Goal: Information Seeking & Learning: Learn about a topic

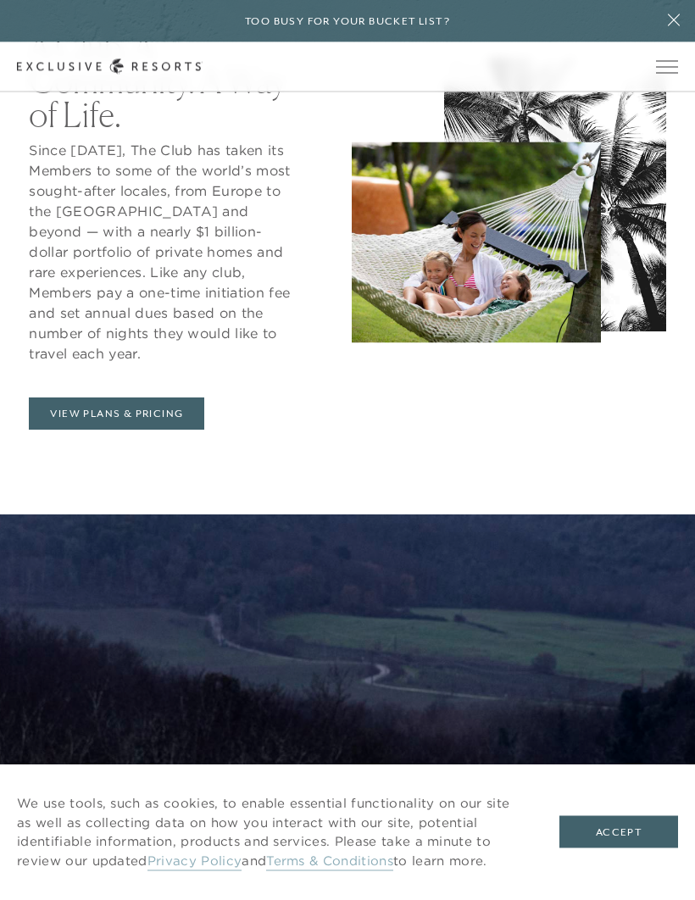
scroll to position [955, 0]
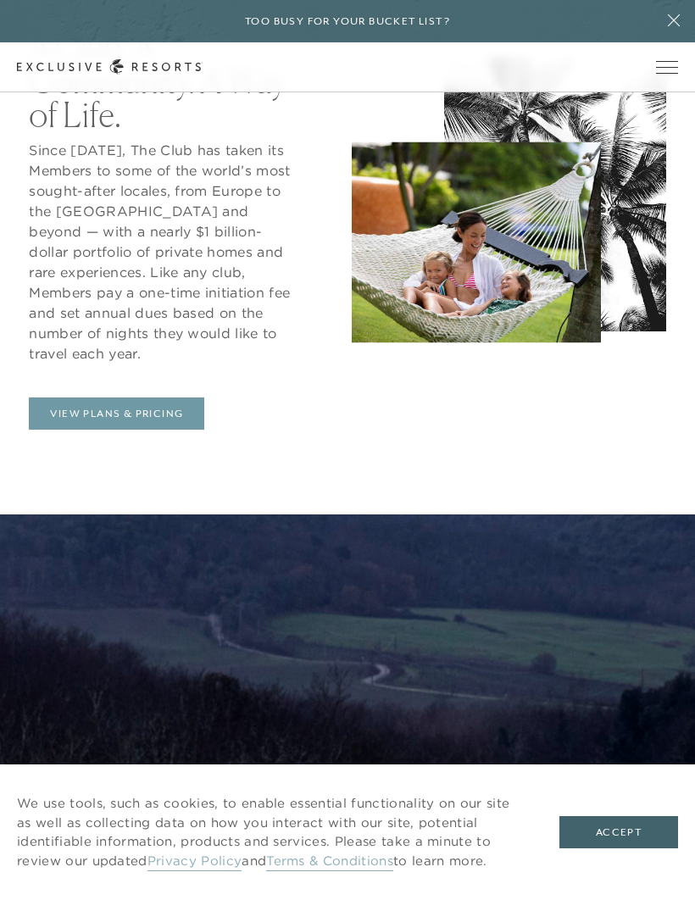
click at [148, 429] on link "View Plans & Pricing" at bounding box center [116, 413] width 175 height 32
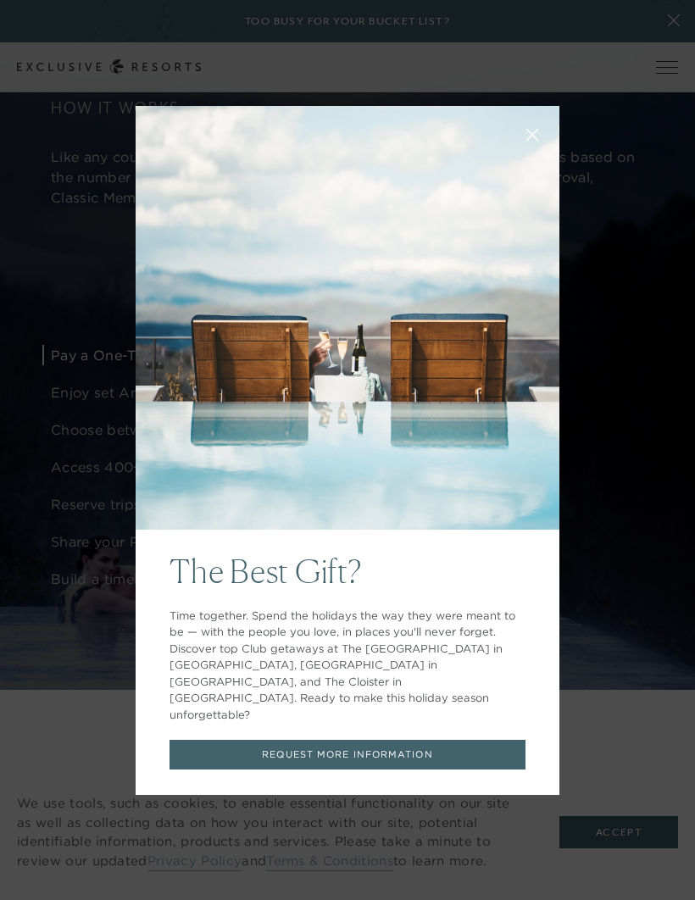
click at [529, 141] on icon at bounding box center [532, 134] width 13 height 13
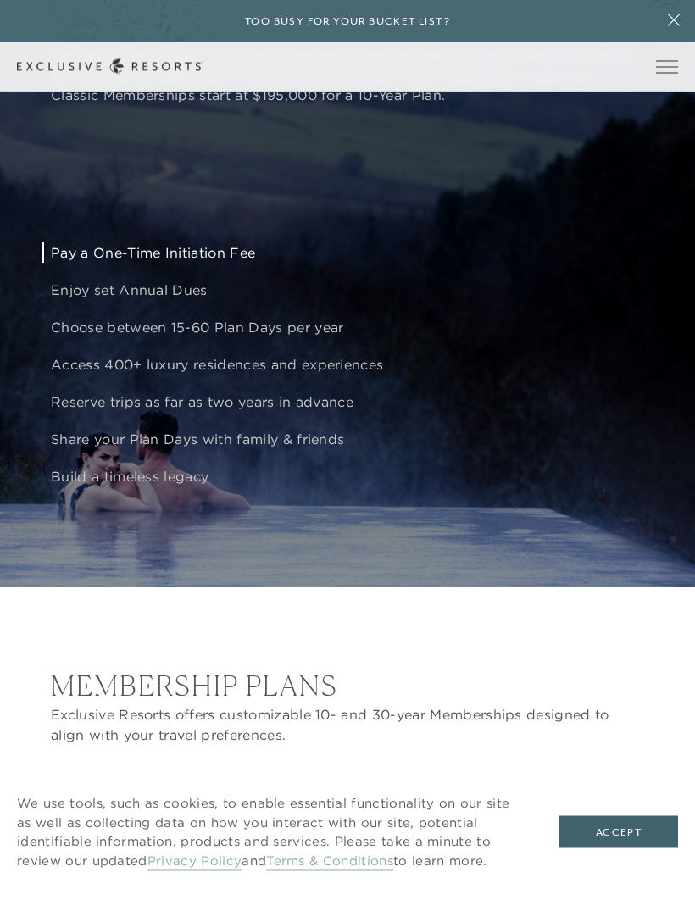
scroll to position [1541, 0]
click at [173, 300] on p "Enjoy set Annual Dues" at bounding box center [373, 290] width 644 height 20
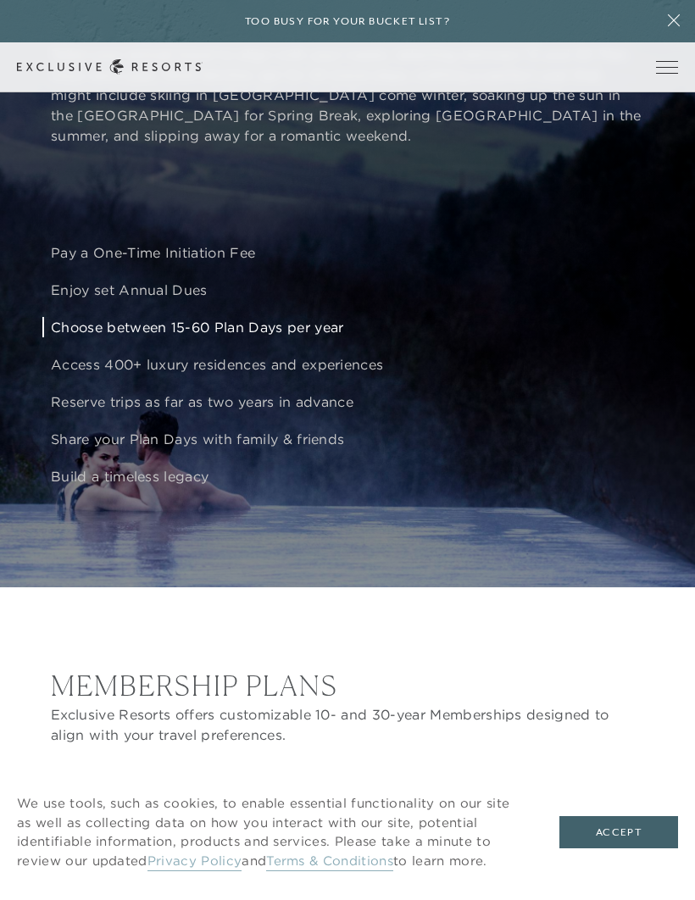
click at [285, 337] on p "Choose between 15-60 Plan Days per year" at bounding box center [373, 327] width 644 height 20
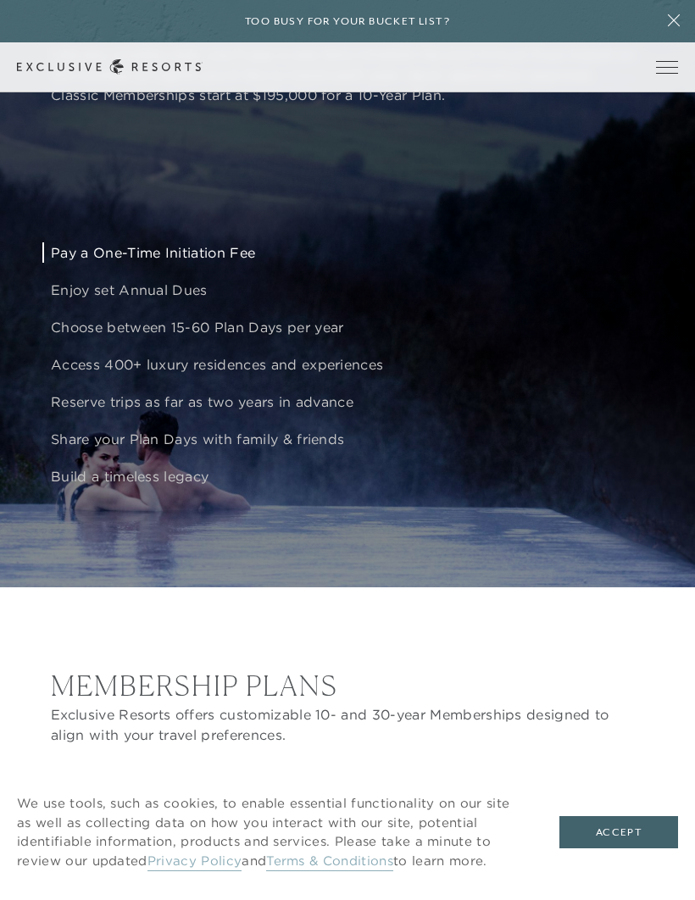
click at [219, 263] on p "Pay a One-Time Initiation Fee" at bounding box center [373, 252] width 644 height 20
click at [282, 449] on p "Share your Plan Days with family & friends" at bounding box center [373, 439] width 644 height 20
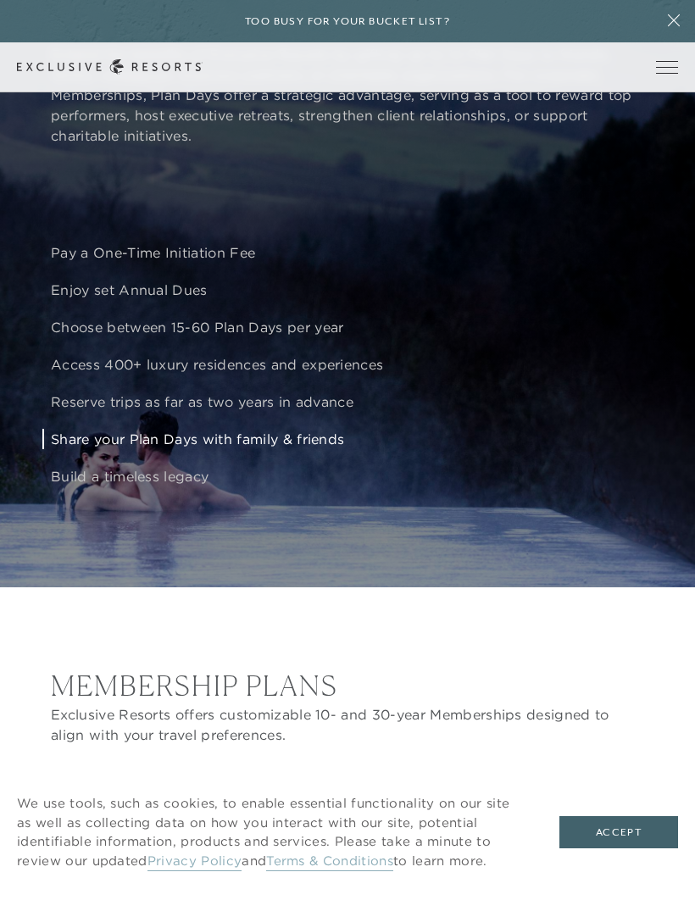
click at [282, 412] on p "Reserve trips as far as two years in advance" at bounding box center [373, 401] width 644 height 20
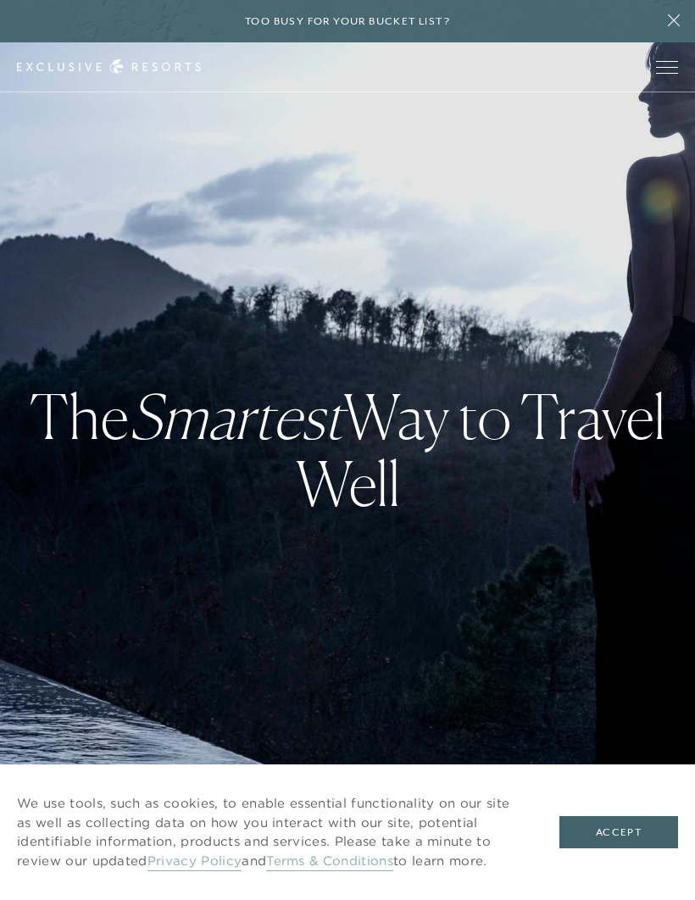
checkbox input "false"
